Goal: Navigation & Orientation: Find specific page/section

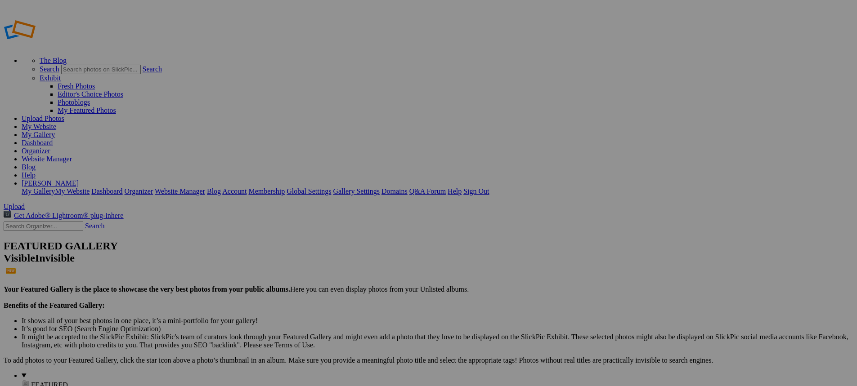
click at [489, 188] on link "Sign Out" at bounding box center [476, 192] width 26 height 8
